Goal: Task Accomplishment & Management: Complete application form

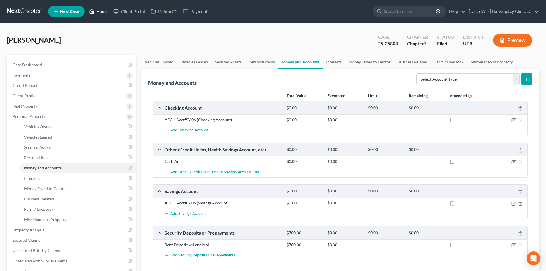
click at [107, 12] on link "Home" at bounding box center [98, 11] width 24 height 10
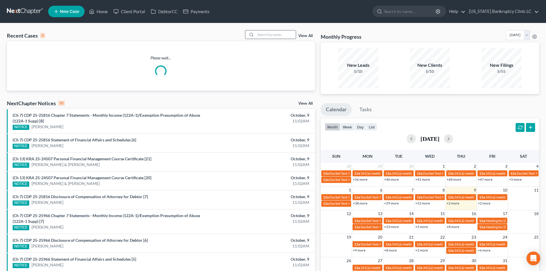
click at [270, 36] on input "search" at bounding box center [276, 34] width 40 height 8
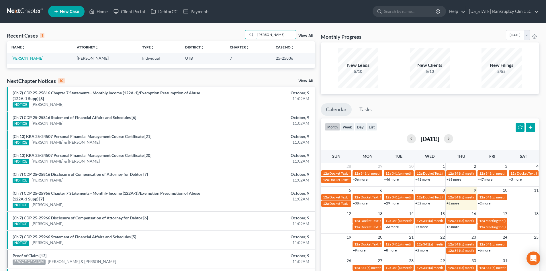
type input "sparr"
click at [30, 59] on link "Sparrow, Colby" at bounding box center [27, 58] width 32 height 5
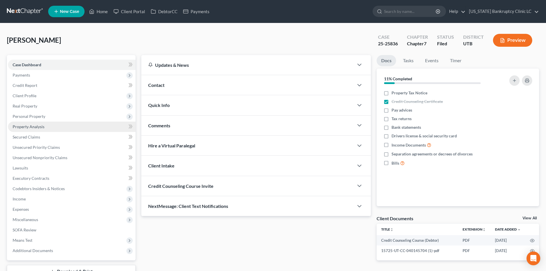
click at [47, 130] on link "Property Analysis" at bounding box center [72, 127] width 128 height 10
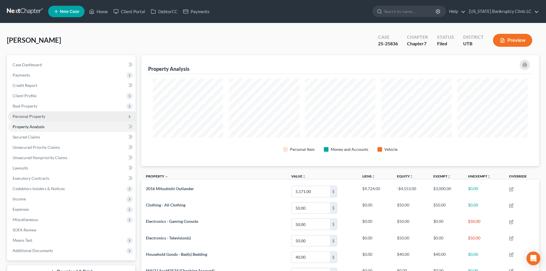
scroll to position [111, 398]
click at [47, 116] on span "Personal Property" at bounding box center [72, 116] width 128 height 10
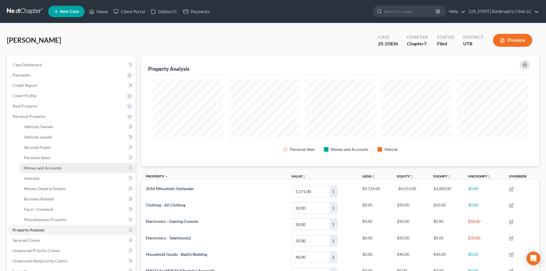
click at [62, 168] on link "Money and Accounts" at bounding box center [78, 168] width 116 height 10
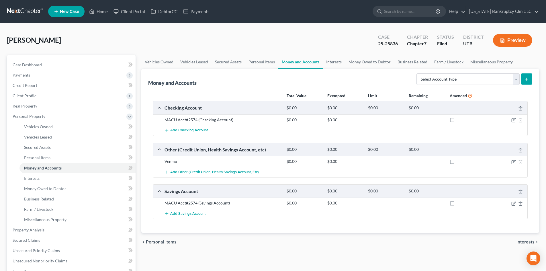
click at [514, 123] on div "MACU Acct#2574 (Checking Account) $0.00 $0.00" at bounding box center [340, 119] width 375 height 11
click at [514, 116] on div "MACU Acct#2574 (Checking Account) $0.00 $0.00" at bounding box center [340, 119] width 375 height 11
click at [515, 119] on icon "button" at bounding box center [514, 119] width 3 height 3
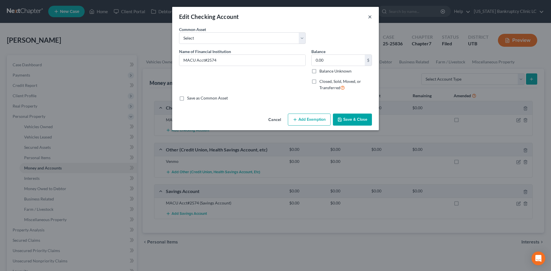
click at [371, 15] on button "×" at bounding box center [370, 16] width 4 height 7
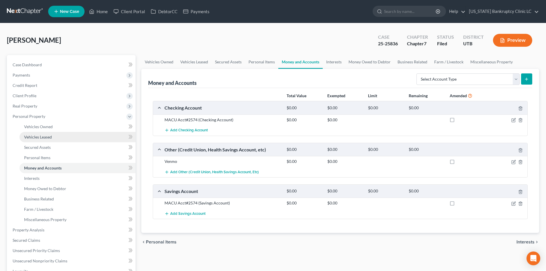
drag, startPoint x: 47, startPoint y: 121, endPoint x: 49, endPoint y: 132, distance: 10.8
click at [47, 121] on span "Personal Property" at bounding box center [72, 116] width 128 height 10
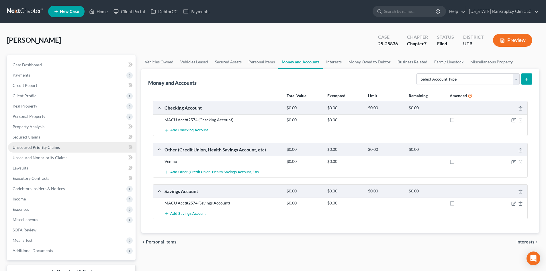
click at [50, 145] on span "Unsecured Priority Claims" at bounding box center [36, 147] width 47 height 5
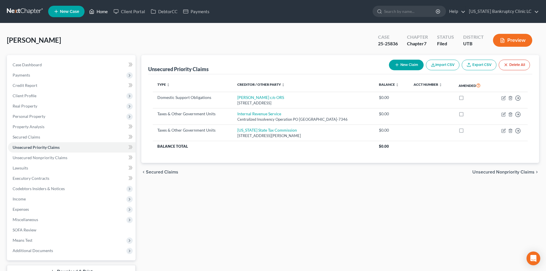
click at [96, 7] on link "Home" at bounding box center [98, 11] width 24 height 10
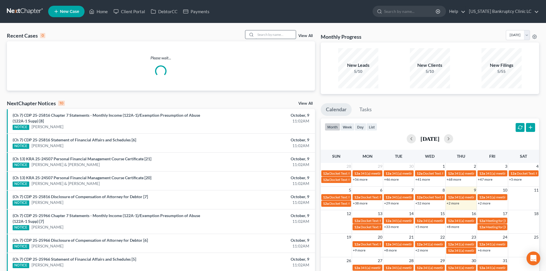
click at [283, 35] on input "search" at bounding box center [276, 34] width 40 height 8
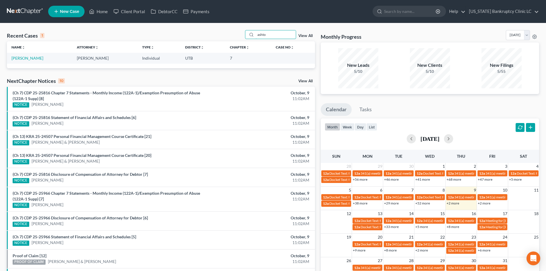
type input "ashto"
click at [25, 61] on td "[PERSON_NAME]" at bounding box center [39, 58] width 65 height 11
click at [24, 58] on link "[PERSON_NAME]" at bounding box center [27, 58] width 32 height 5
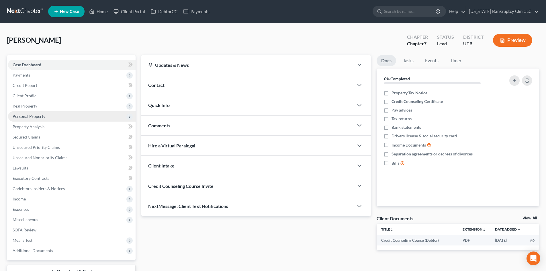
click at [46, 118] on span "Personal Property" at bounding box center [72, 116] width 128 height 10
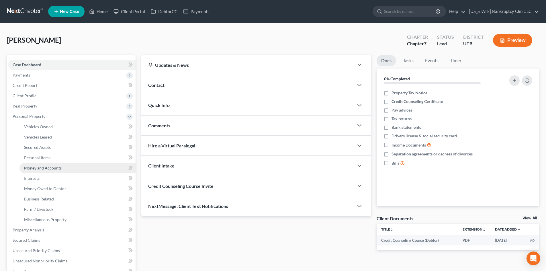
click at [55, 169] on span "Money and Accounts" at bounding box center [43, 168] width 38 height 5
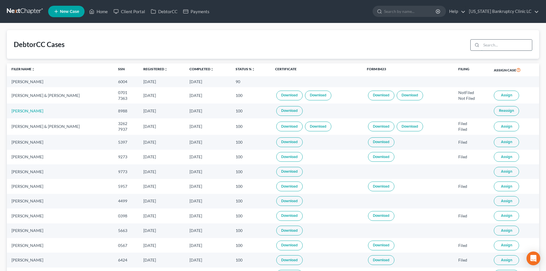
click at [518, 47] on input "search" at bounding box center [507, 45] width 51 height 11
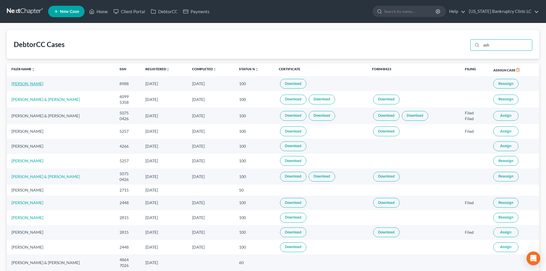
type input "ash"
click at [23, 82] on link "[PERSON_NAME]" at bounding box center [27, 83] width 32 height 5
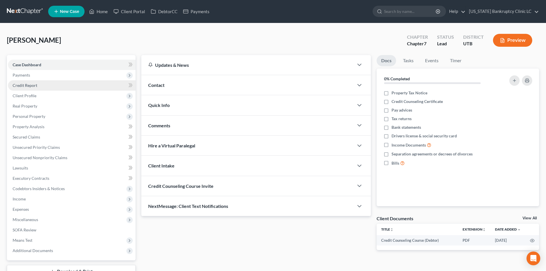
click at [39, 89] on link "Credit Report" at bounding box center [72, 85] width 128 height 10
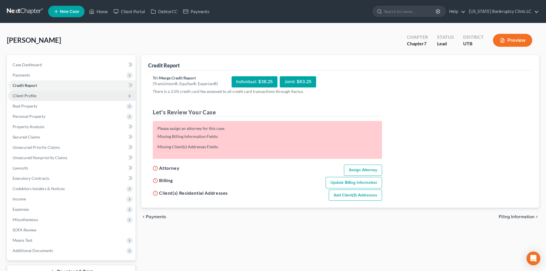
click at [40, 95] on span "Client Profile" at bounding box center [72, 96] width 128 height 10
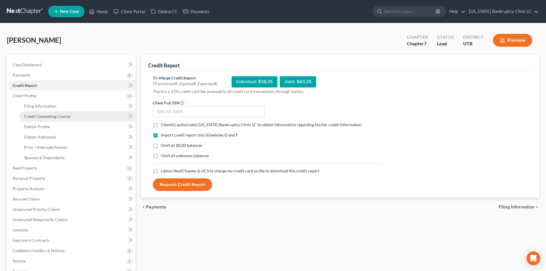
click at [41, 118] on span "Credit Counseling Course" at bounding box center [47, 116] width 46 height 5
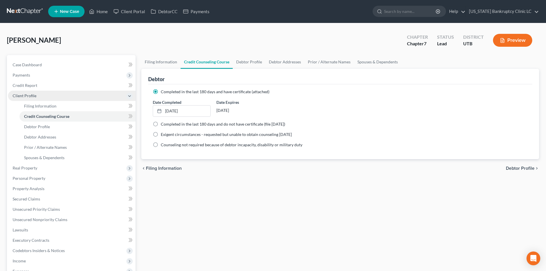
click at [38, 96] on span "Client Profile" at bounding box center [72, 96] width 128 height 10
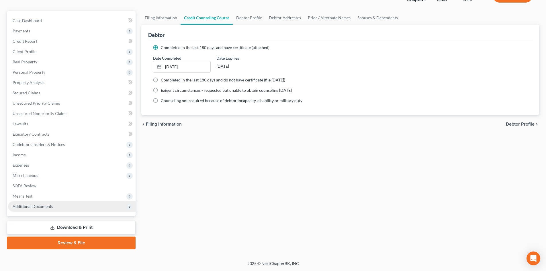
click at [36, 209] on span "Additional Documents" at bounding box center [72, 206] width 128 height 10
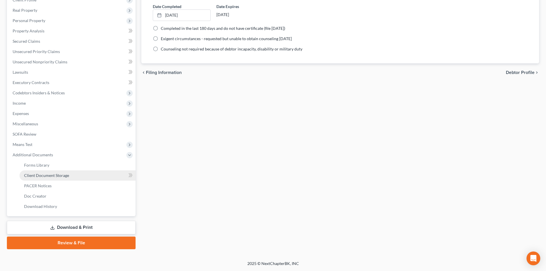
click at [51, 173] on span "Client Document Storage" at bounding box center [46, 175] width 45 height 5
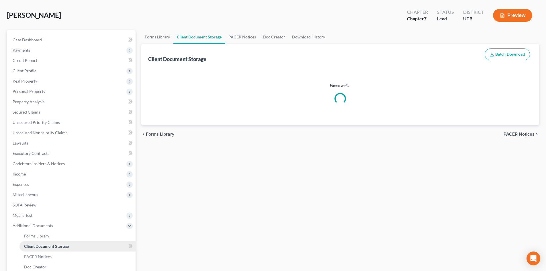
scroll to position [1, 0]
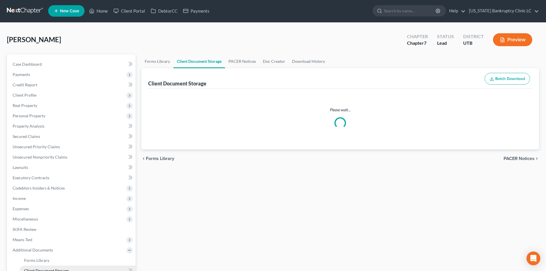
select select "30"
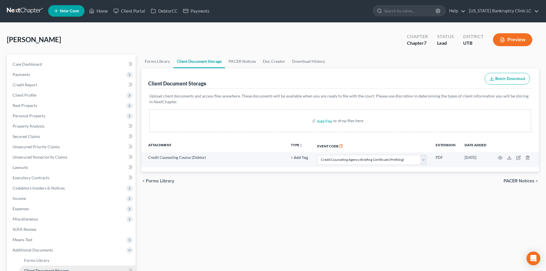
scroll to position [0, 0]
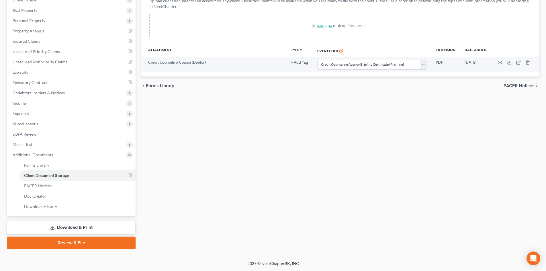
click at [76, 241] on link "Review & File" at bounding box center [71, 243] width 129 height 13
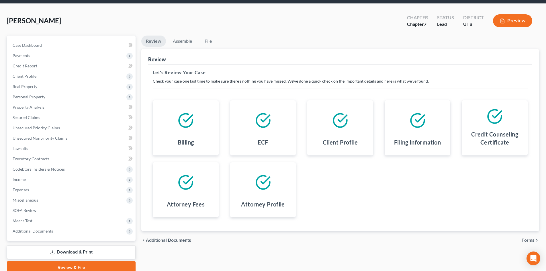
scroll to position [44, 0]
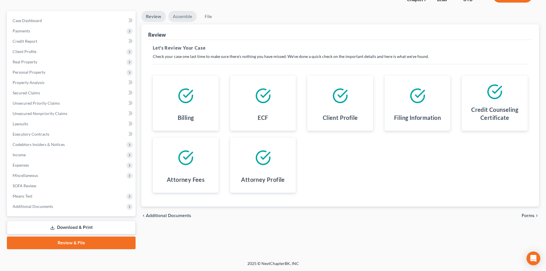
click at [185, 21] on link "Assemble" at bounding box center [182, 16] width 28 height 11
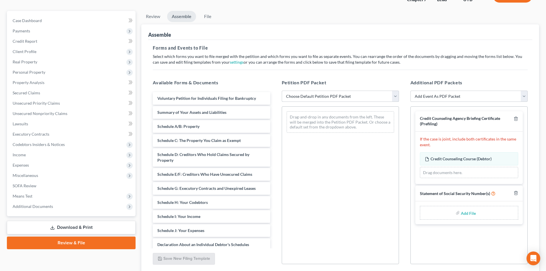
click at [344, 94] on select "Choose Default Petition PDF Packet Emergency Filing (Voluntary Petition and Cre…" at bounding box center [340, 96] width 117 height 11
select select "3"
click at [282, 91] on select "Choose Default Petition PDF Packet Emergency Filing (Voluntary Petition and Cre…" at bounding box center [340, 96] width 117 height 11
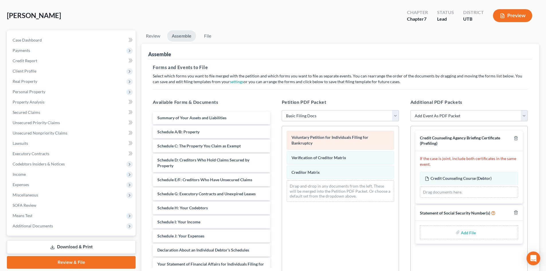
scroll to position [0, 0]
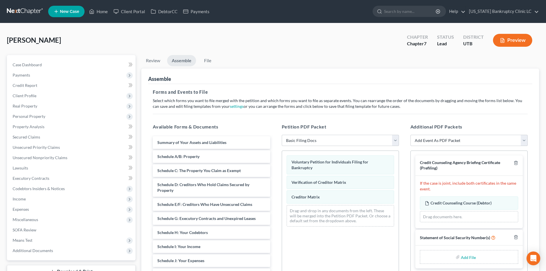
click at [472, 257] on input "file" at bounding box center [468, 257] width 14 height 10
type input "C:\fakepath\Ashton SSN.pdf"
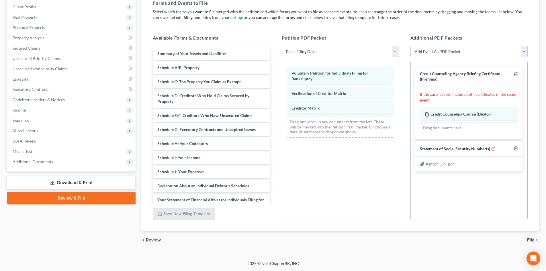
scroll to position [3, 0]
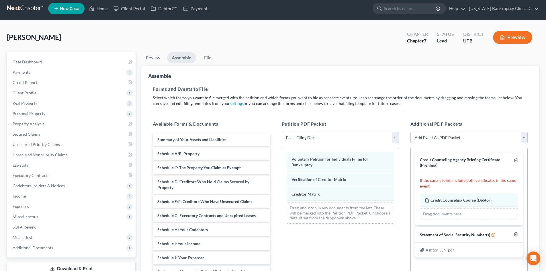
click at [327, 44] on div "[PERSON_NAME] Upgraded Chapter Chapter 7 Status Lead District UTB Preview" at bounding box center [273, 39] width 533 height 25
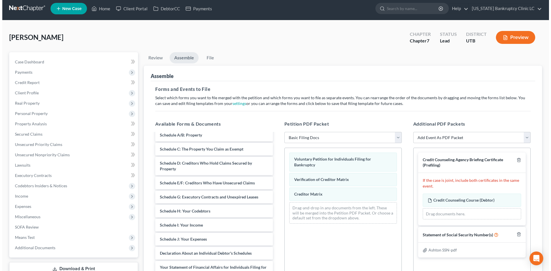
scroll to position [29, 0]
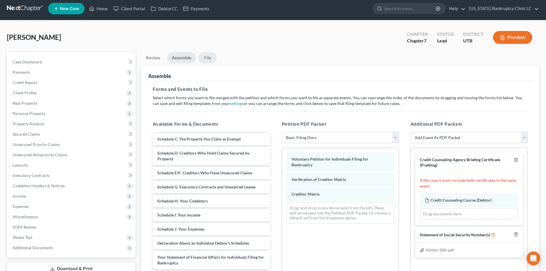
click at [203, 60] on link "File" at bounding box center [207, 57] width 18 height 11
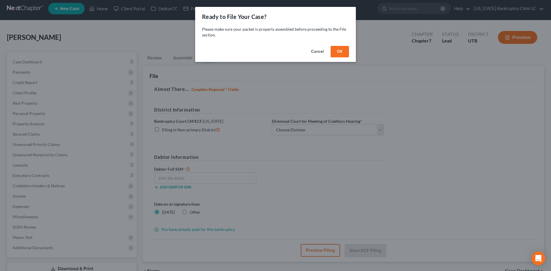
click at [342, 56] on button "OK" at bounding box center [339, 51] width 18 height 11
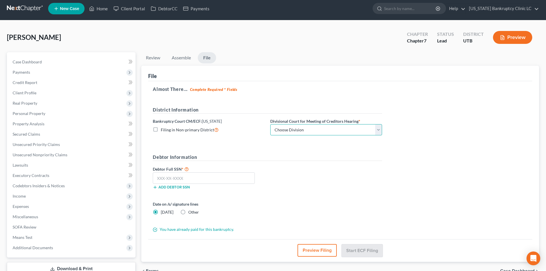
click at [299, 125] on select "Choose Division [GEOGRAPHIC_DATA]" at bounding box center [326, 129] width 112 height 11
select select "0"
click at [270, 124] on select "Choose Division [GEOGRAPHIC_DATA]" at bounding box center [326, 129] width 112 height 11
drag, startPoint x: 423, startPoint y: 159, endPoint x: 427, endPoint y: 160, distance: 3.2
click at [425, 159] on div "Almost There... Complete Required * Fields District Information Bankruptcy Cour…" at bounding box center [340, 160] width 384 height 158
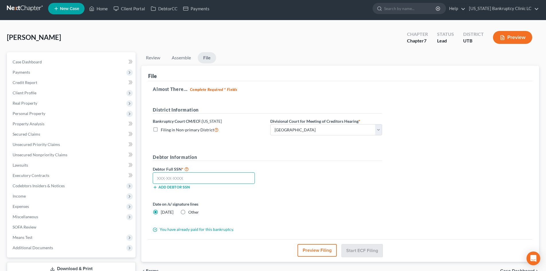
click at [235, 175] on input "text" at bounding box center [204, 177] width 102 height 11
type input "647-78-8988"
click at [392, 171] on div "Almost There... Complete Required * Fields District Information Bankruptcy Cour…" at bounding box center [340, 160] width 384 height 158
click at [371, 252] on button "Start ECF Filing" at bounding box center [362, 250] width 41 height 13
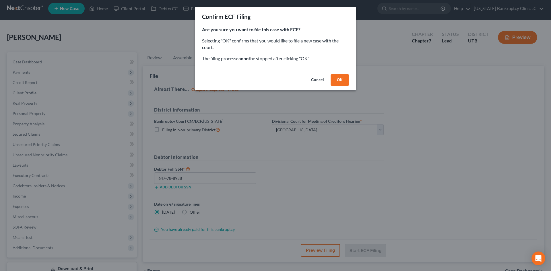
click at [343, 81] on button "OK" at bounding box center [339, 79] width 18 height 11
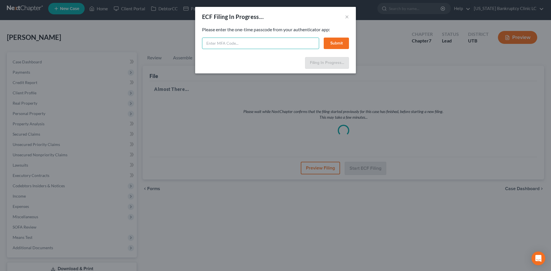
click at [285, 45] on input "text" at bounding box center [260, 43] width 117 height 11
paste input "206135"
type input "206135"
click at [338, 43] on button "Submit" at bounding box center [336, 43] width 25 height 11
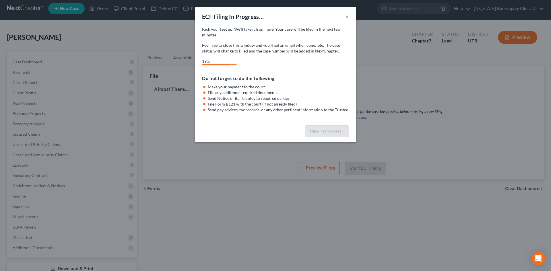
select select "0"
